Goal: Transaction & Acquisition: Obtain resource

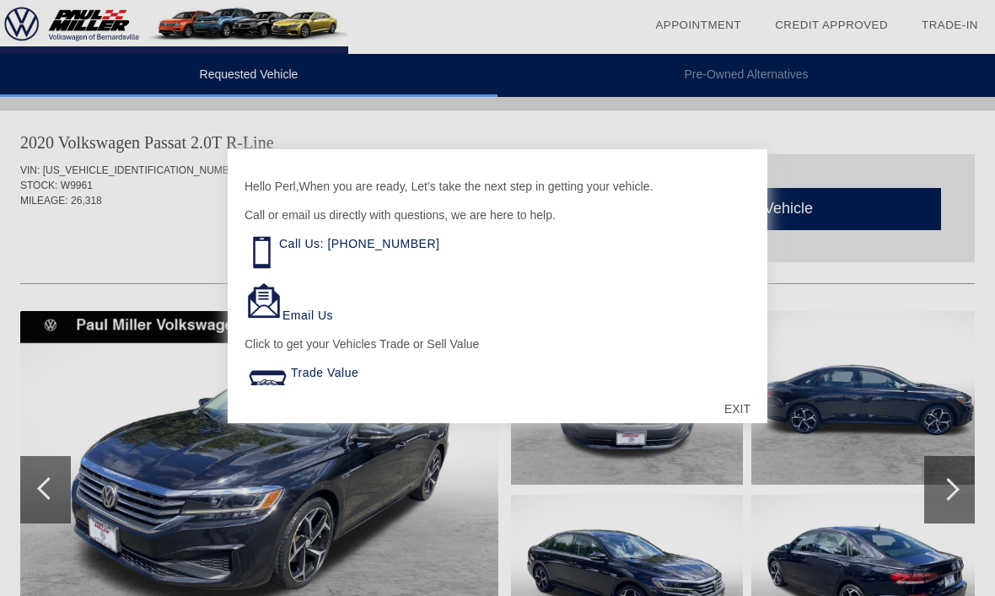
click at [738, 416] on div "EXIT" at bounding box center [737, 409] width 60 height 51
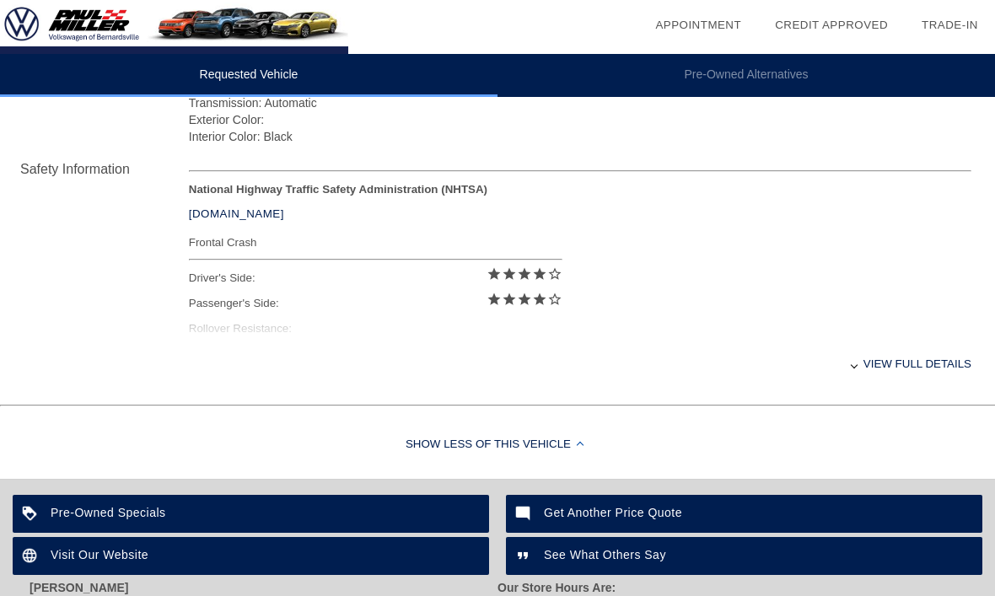
scroll to position [648, 0]
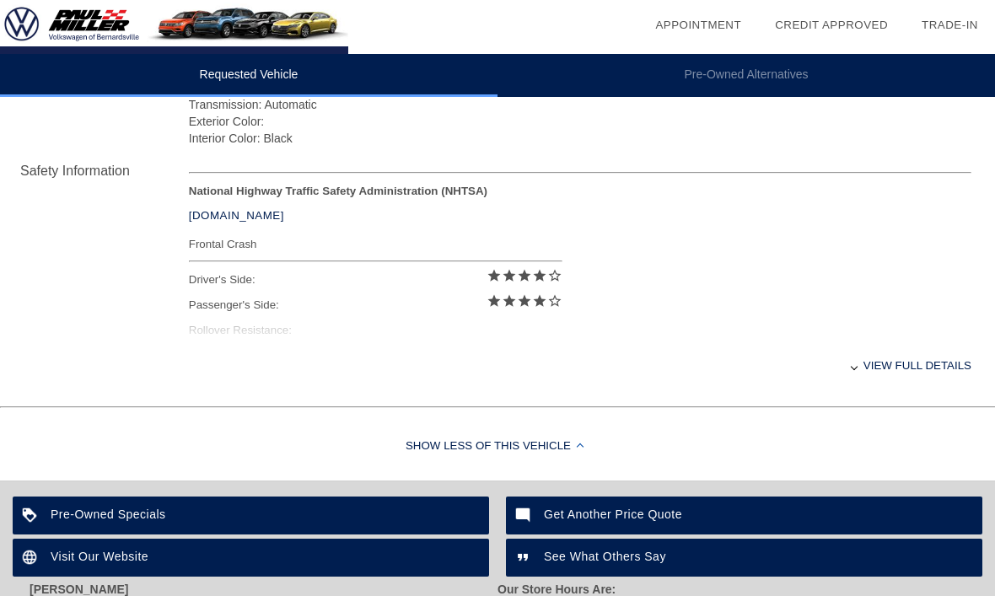
click at [863, 378] on div "View full details" at bounding box center [580, 365] width 782 height 41
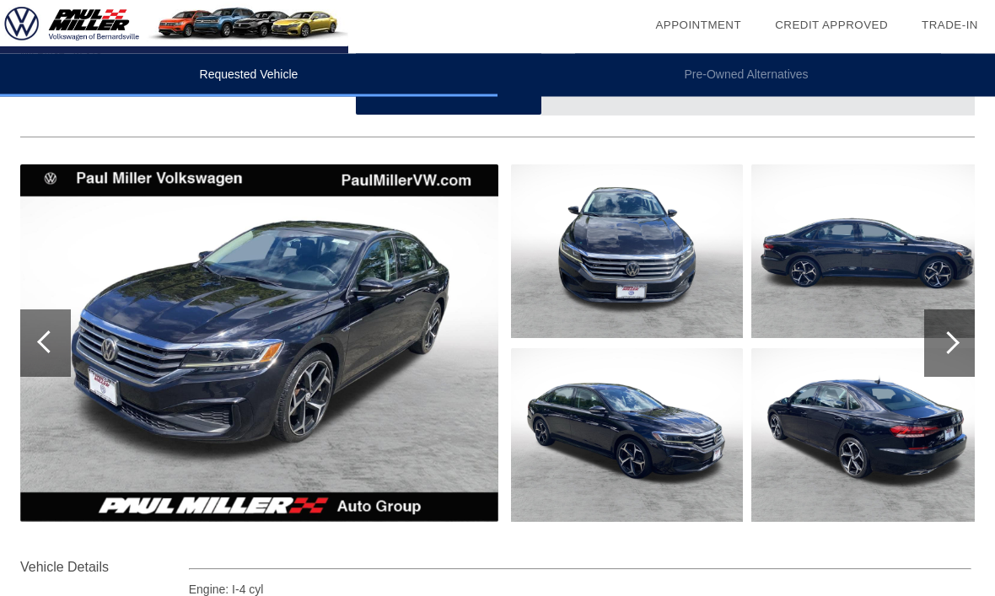
scroll to position [106, 0]
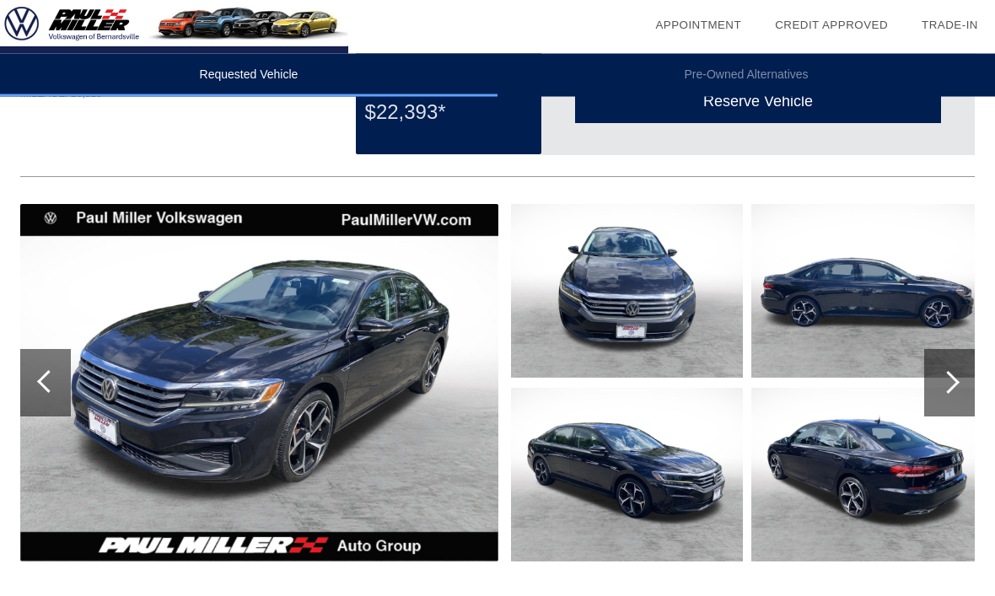
click at [959, 383] on div at bounding box center [949, 383] width 51 height 67
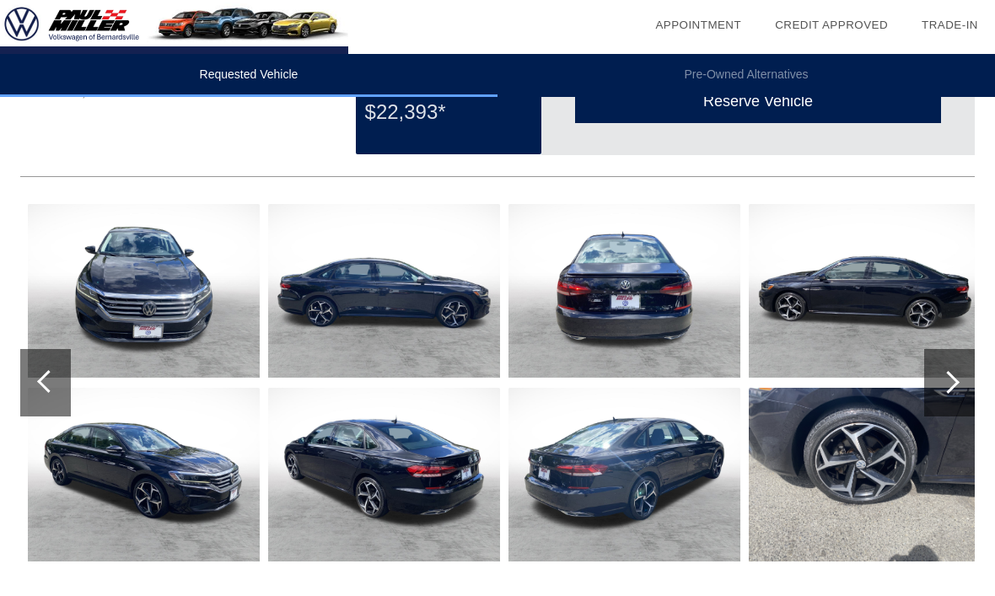
click at [958, 389] on div at bounding box center [949, 382] width 51 height 67
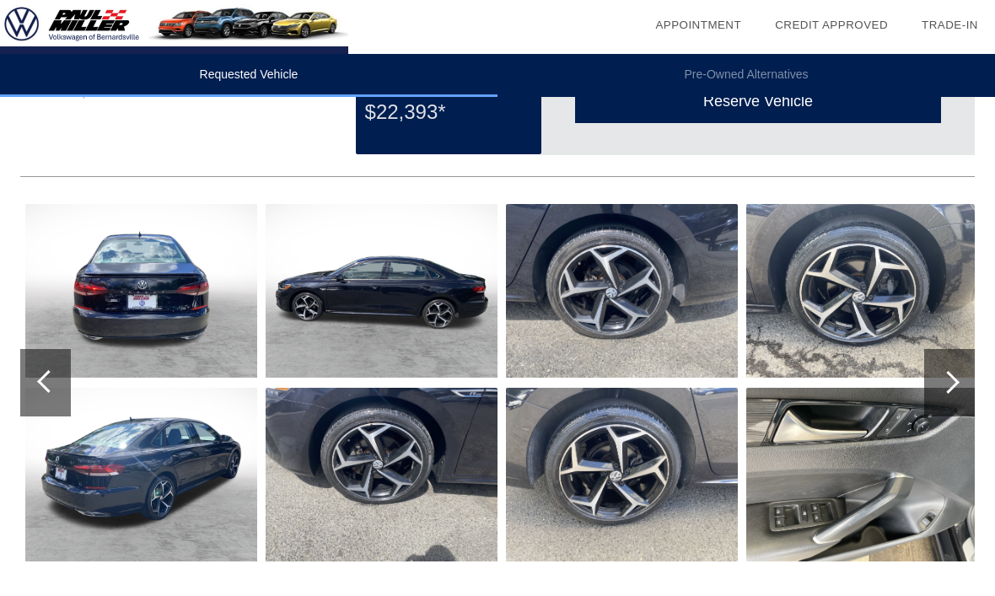
click at [963, 391] on div at bounding box center [949, 382] width 51 height 67
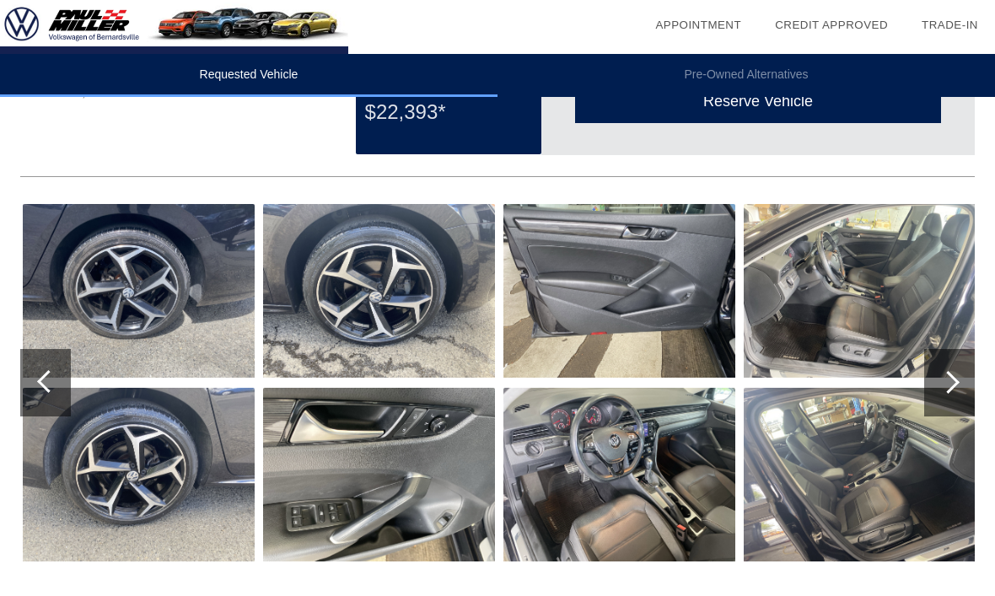
click at [958, 393] on div at bounding box center [949, 382] width 51 height 67
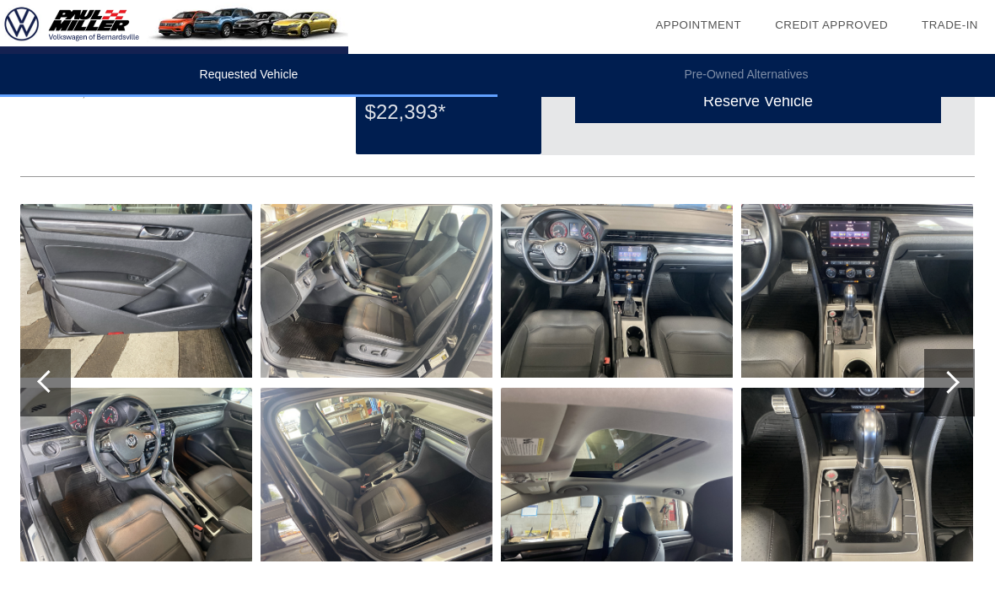
click at [965, 386] on div at bounding box center [949, 382] width 51 height 67
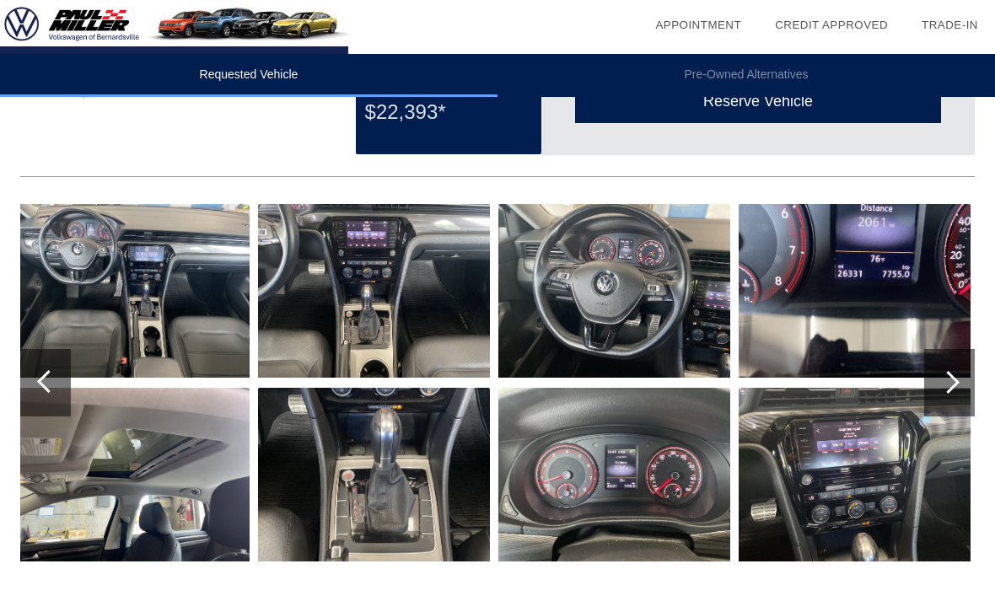
click at [968, 389] on div at bounding box center [949, 382] width 51 height 67
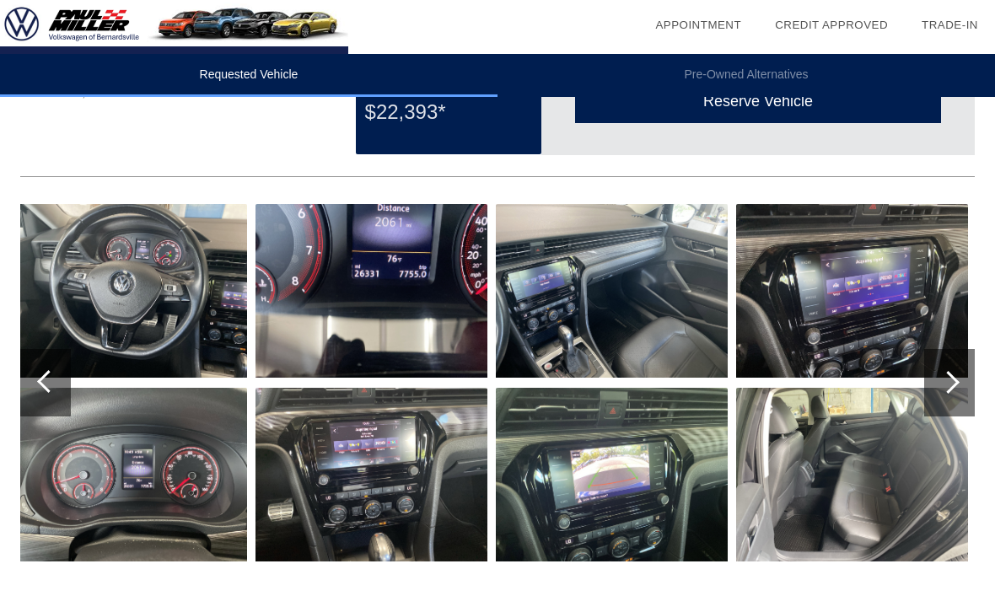
click at [965, 394] on div at bounding box center [949, 382] width 51 height 67
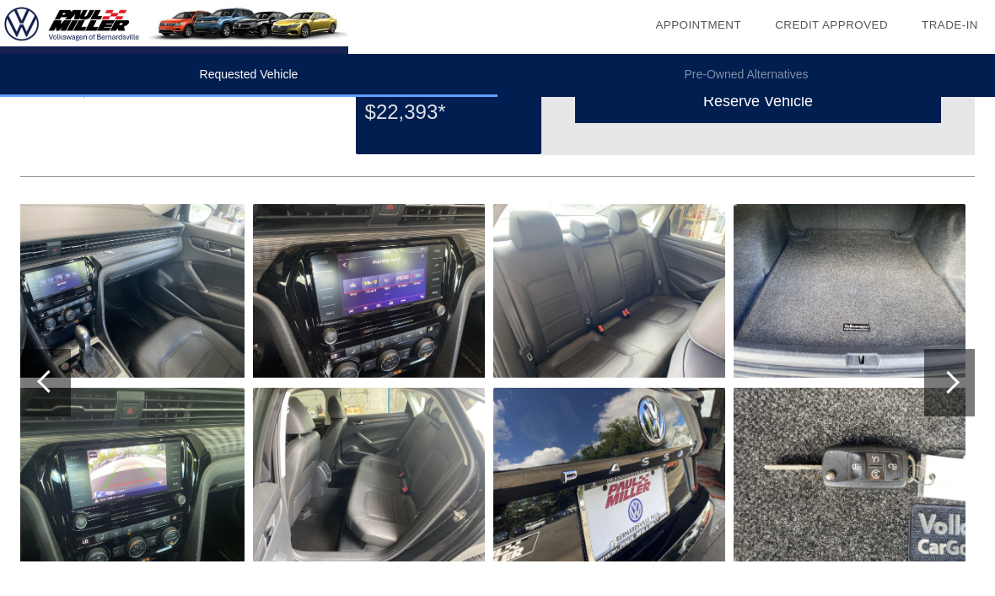
click at [968, 389] on div at bounding box center [949, 382] width 51 height 67
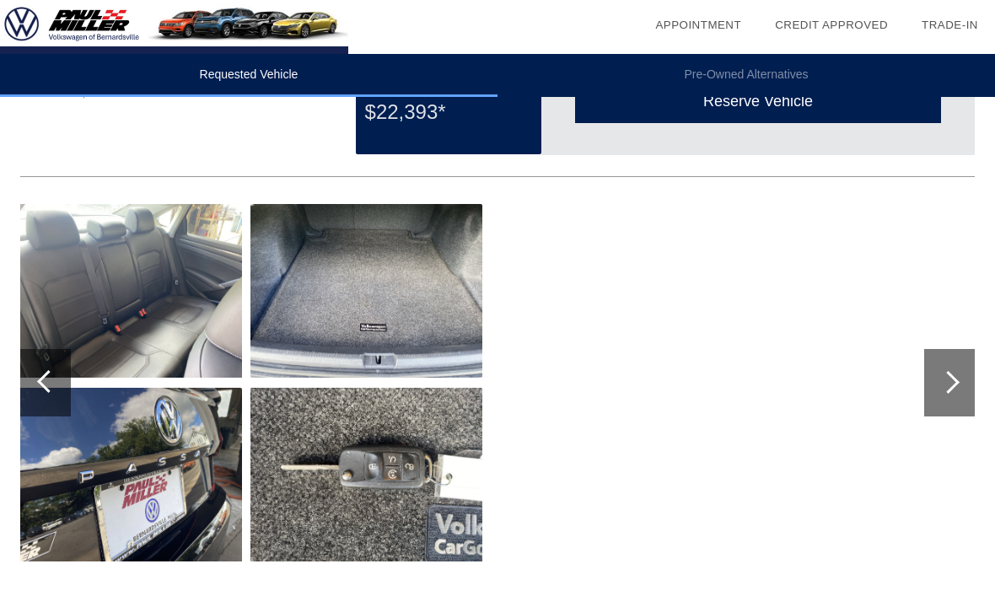
click at [46, 368] on div at bounding box center [45, 382] width 51 height 67
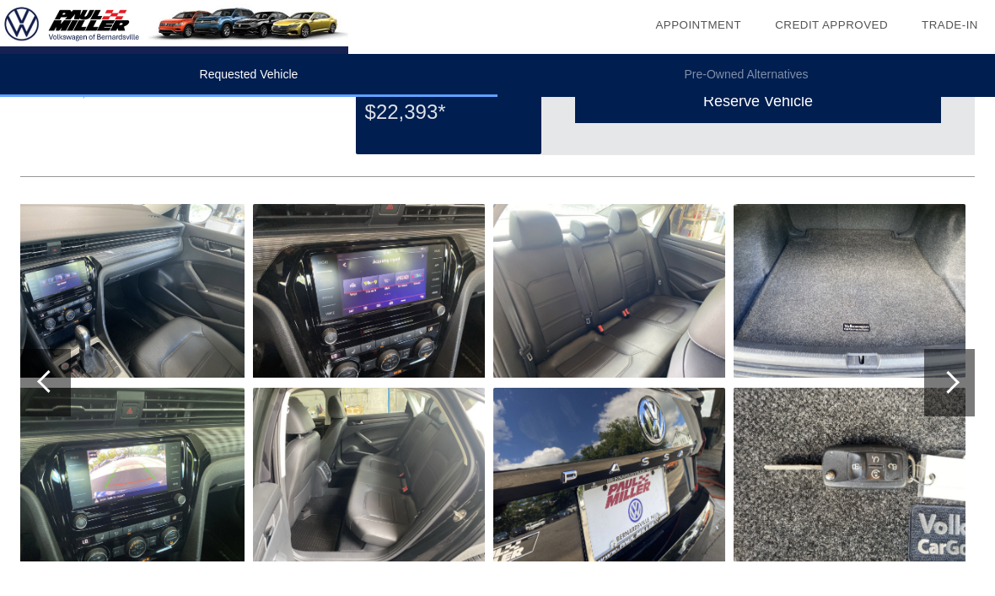
click at [39, 371] on div at bounding box center [45, 382] width 51 height 67
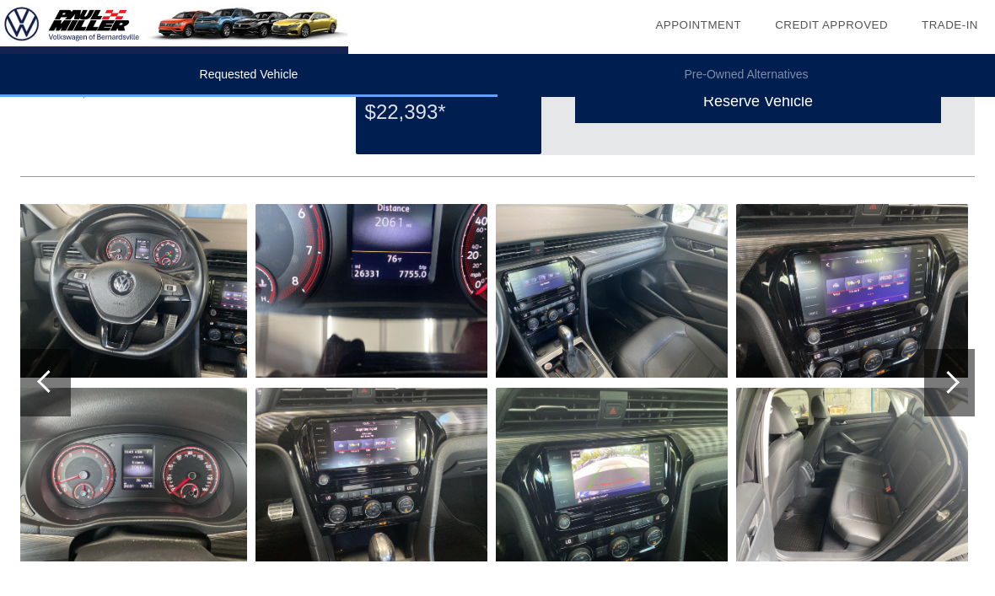
click at [41, 361] on div at bounding box center [45, 382] width 51 height 67
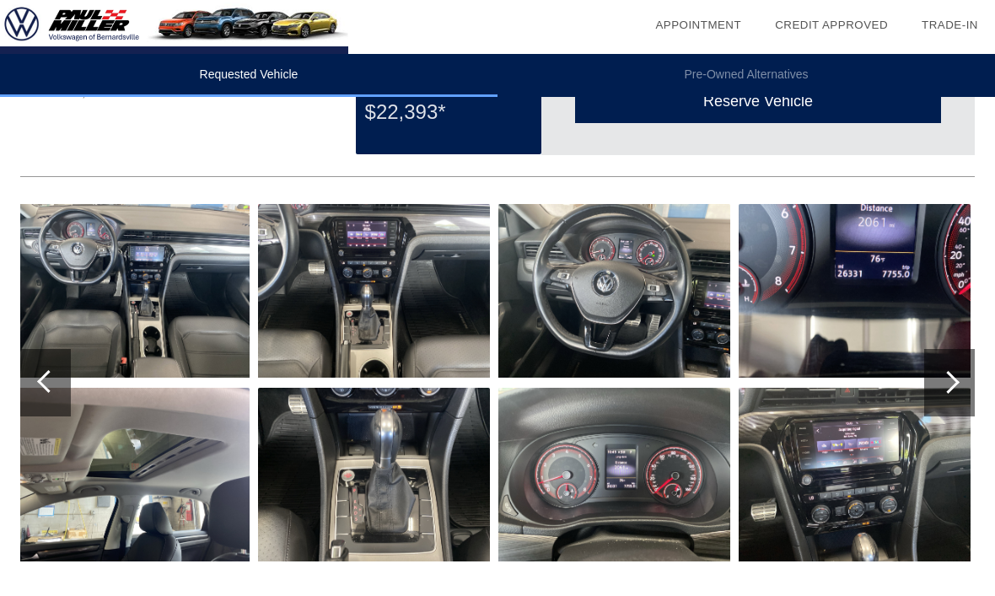
click at [43, 366] on div at bounding box center [45, 382] width 51 height 67
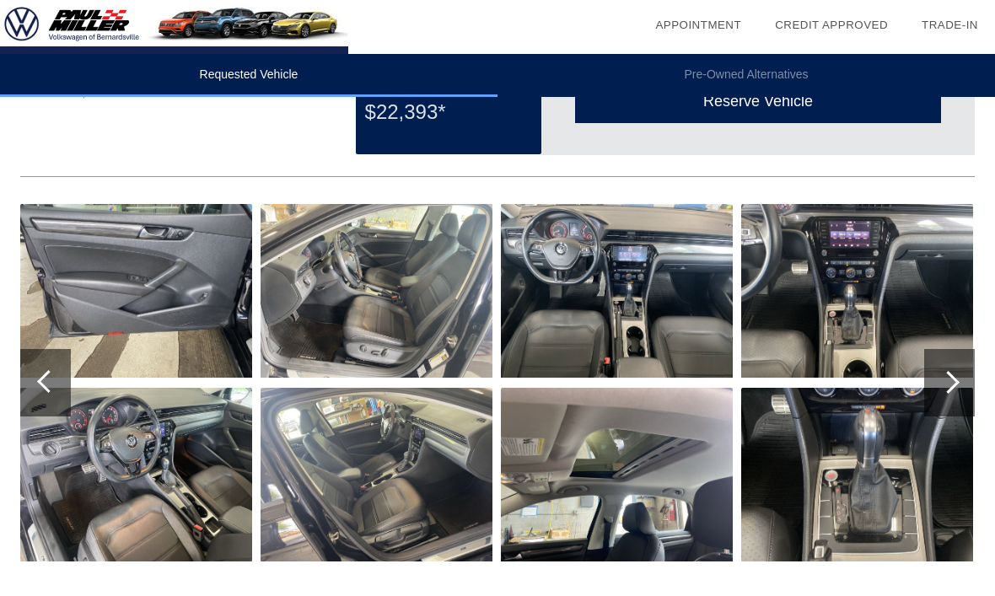
click at [40, 367] on div at bounding box center [45, 382] width 51 height 67
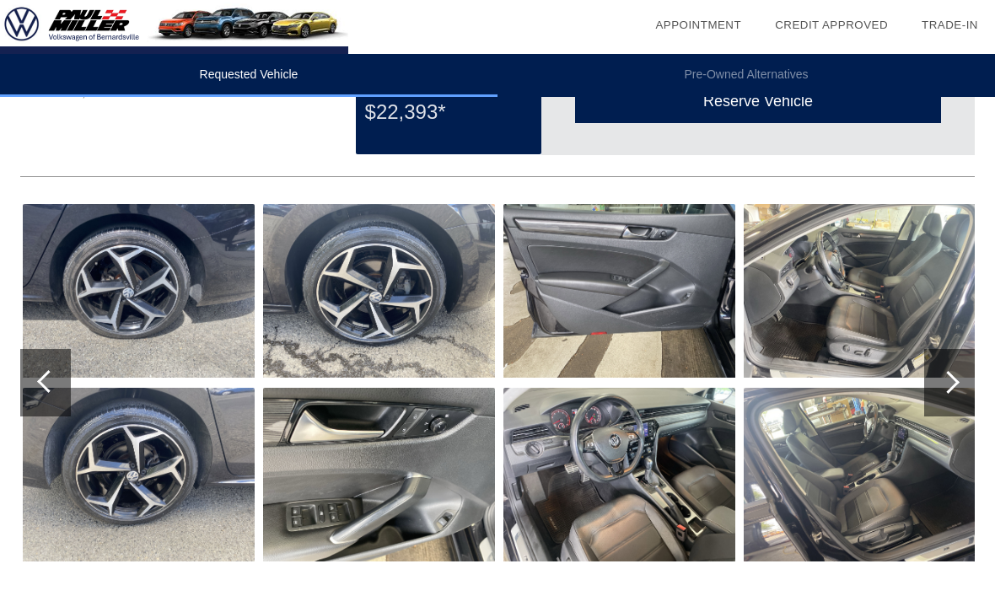
click at [40, 365] on div at bounding box center [45, 382] width 51 height 67
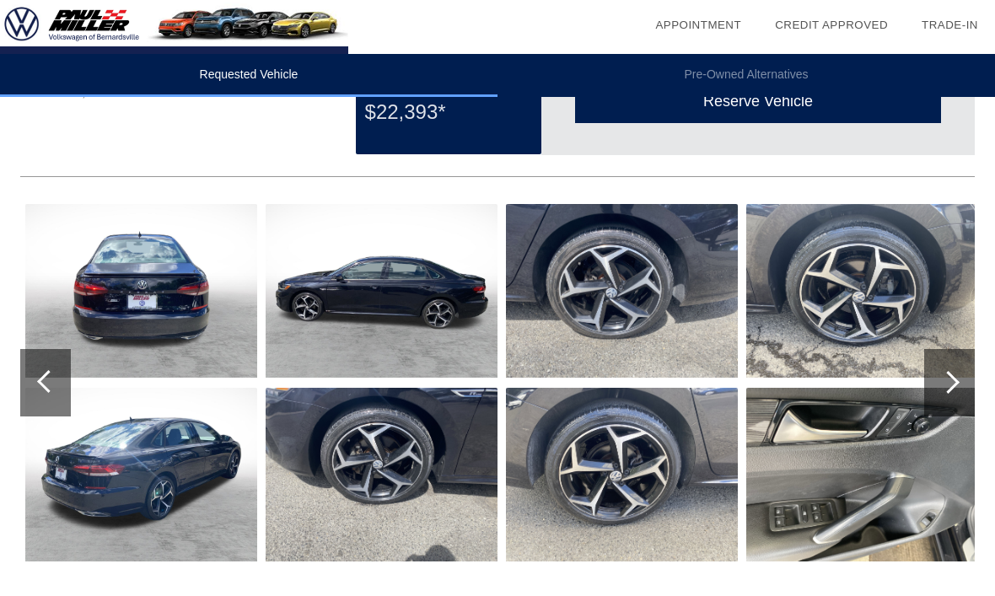
click at [34, 370] on div at bounding box center [45, 382] width 51 height 67
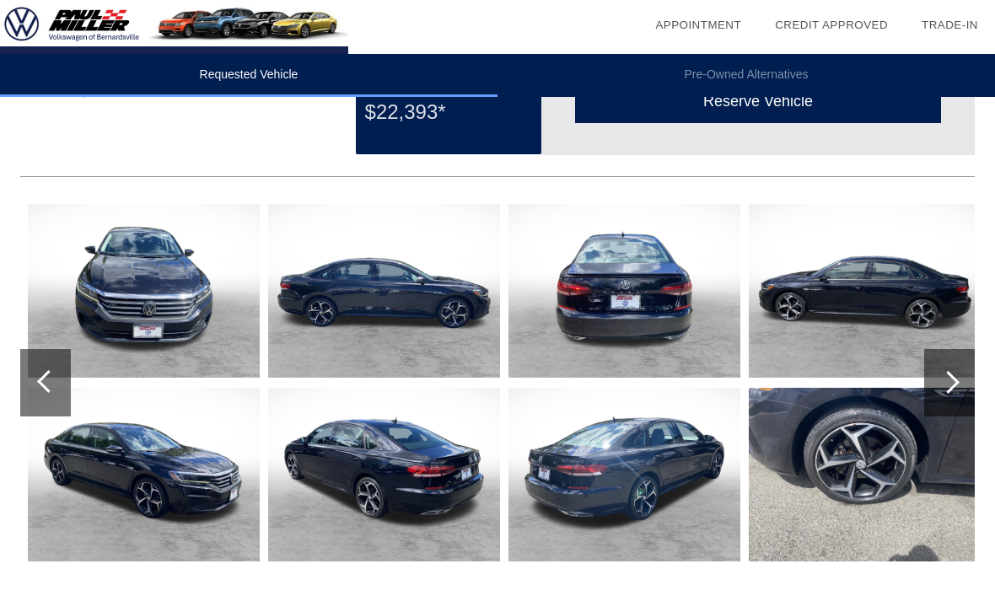
click at [37, 370] on div at bounding box center [45, 382] width 51 height 67
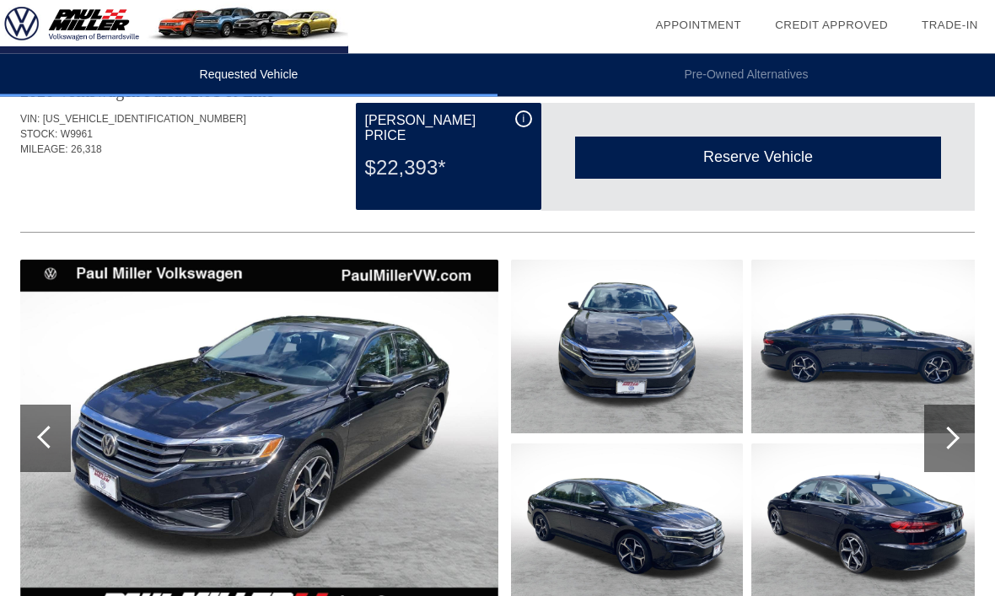
scroll to position [0, 0]
